Goal: Transaction & Acquisition: Book appointment/travel/reservation

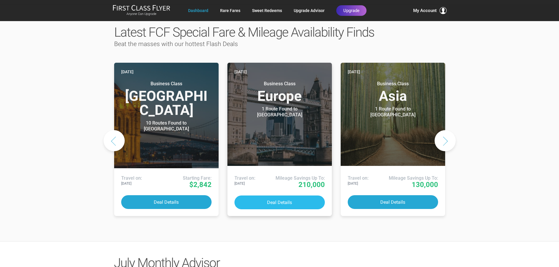
click at [258, 196] on button "Deal Details" at bounding box center [280, 203] width 90 height 14
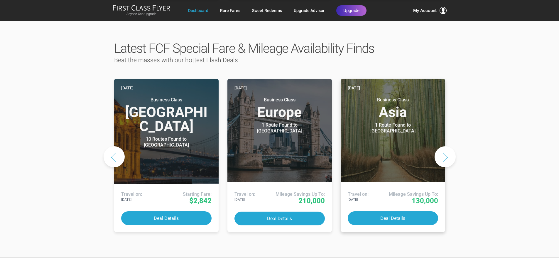
scroll to position [264, 0]
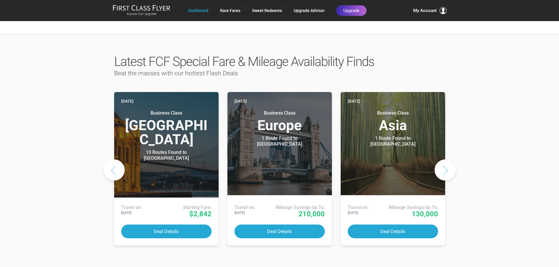
click at [446, 160] on button "Next slide" at bounding box center [445, 170] width 21 height 21
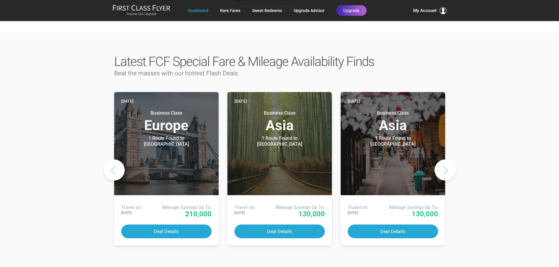
click at [446, 160] on button "Next slide" at bounding box center [445, 170] width 21 height 21
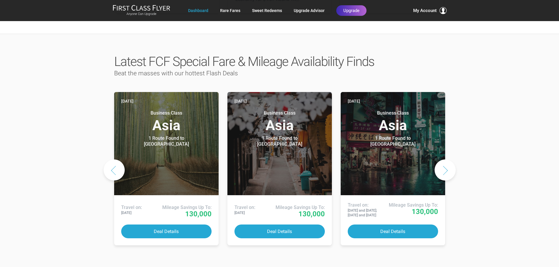
click at [446, 160] on button "Next slide" at bounding box center [445, 170] width 21 height 21
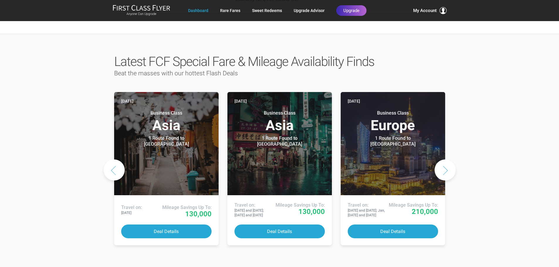
click at [446, 160] on button "Next slide" at bounding box center [445, 170] width 21 height 21
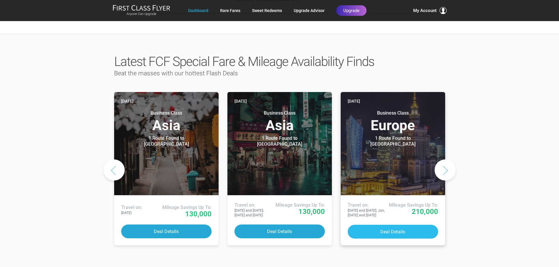
click at [400, 225] on button "Deal Details" at bounding box center [393, 232] width 90 height 14
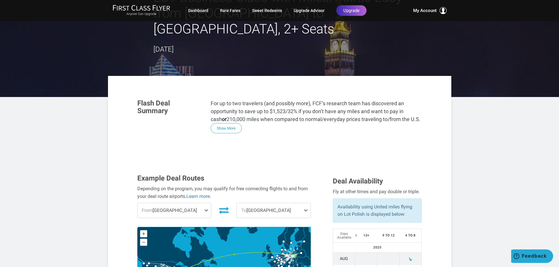
scroll to position [29, 0]
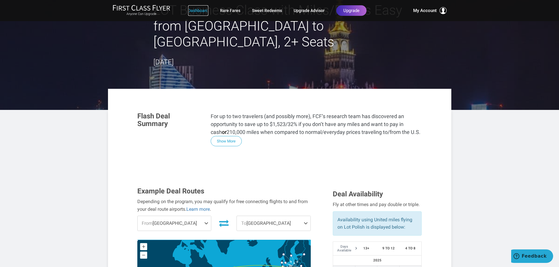
click at [194, 10] on link "Dashboard" at bounding box center [198, 10] width 20 height 11
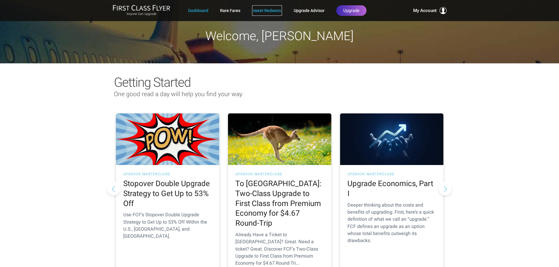
click at [267, 8] on link "Sweet Redeems" at bounding box center [267, 10] width 30 height 11
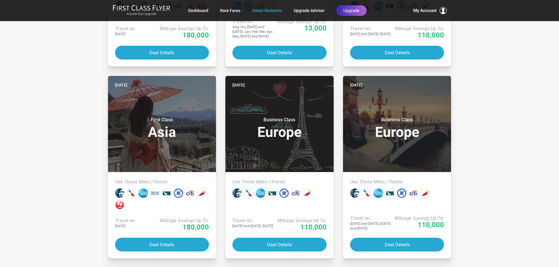
scroll to position [675, 0]
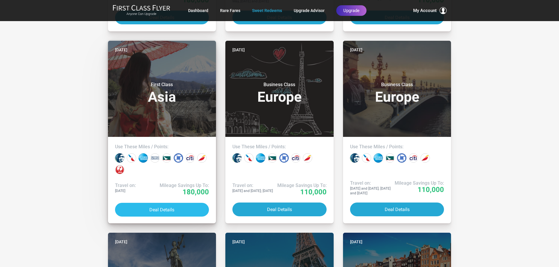
click at [148, 208] on button "Deal Details" at bounding box center [162, 210] width 94 height 14
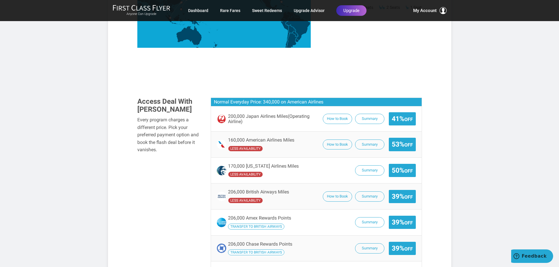
scroll to position [235, 0]
